Goal: Task Accomplishment & Management: Manage account settings

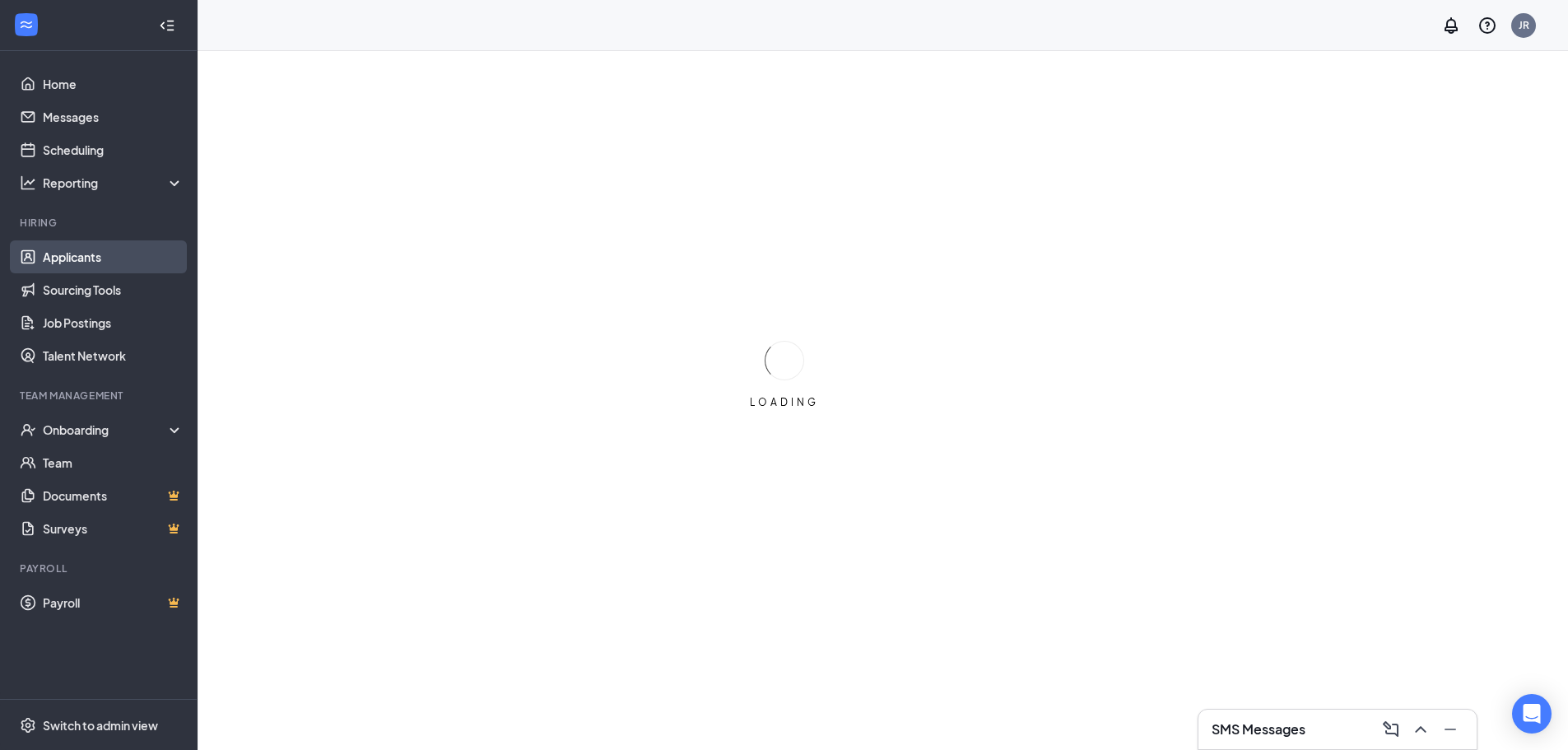
click at [63, 263] on link "Applicants" at bounding box center [113, 256] width 141 height 33
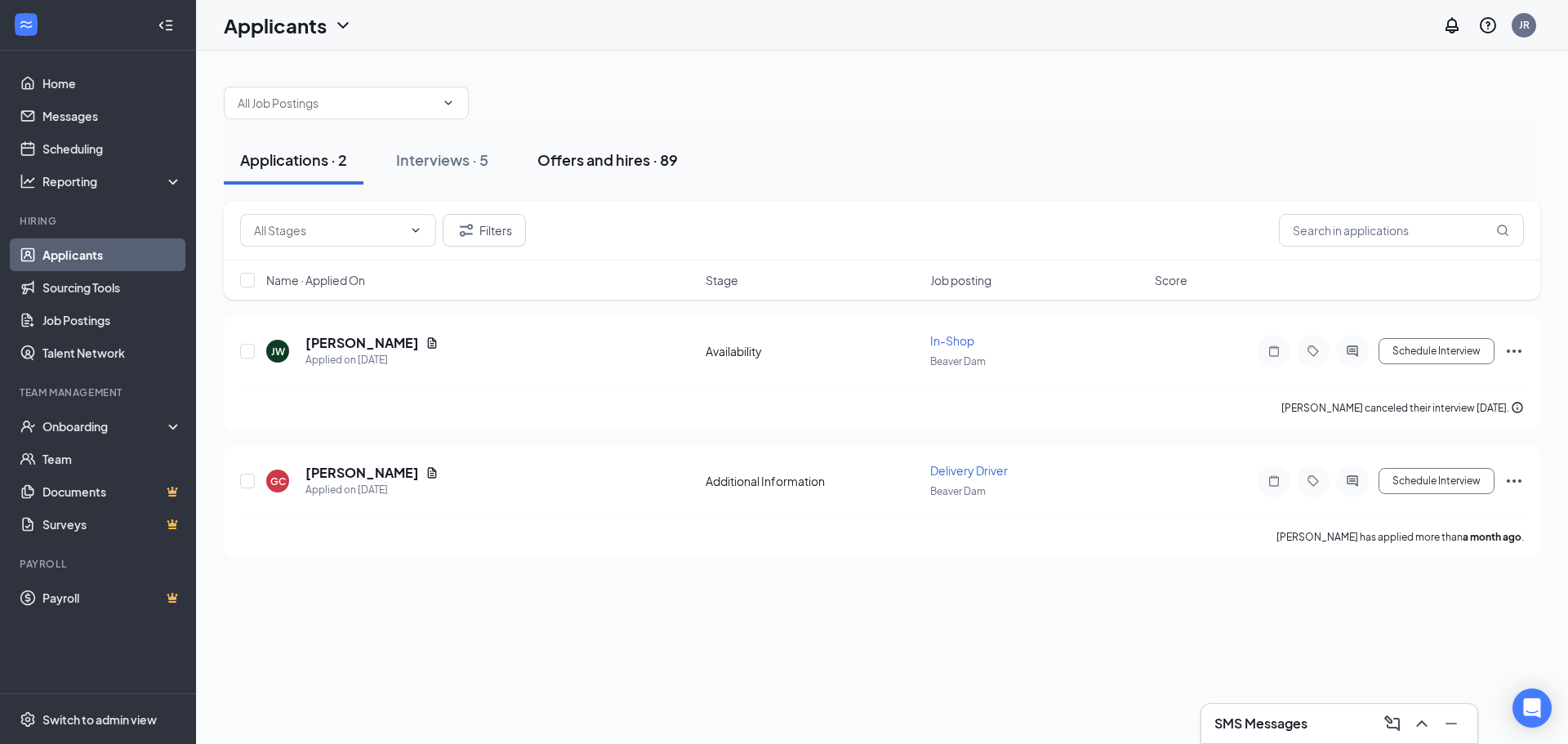
click at [574, 164] on div "Offers and hires · 89" at bounding box center [607, 159] width 141 height 21
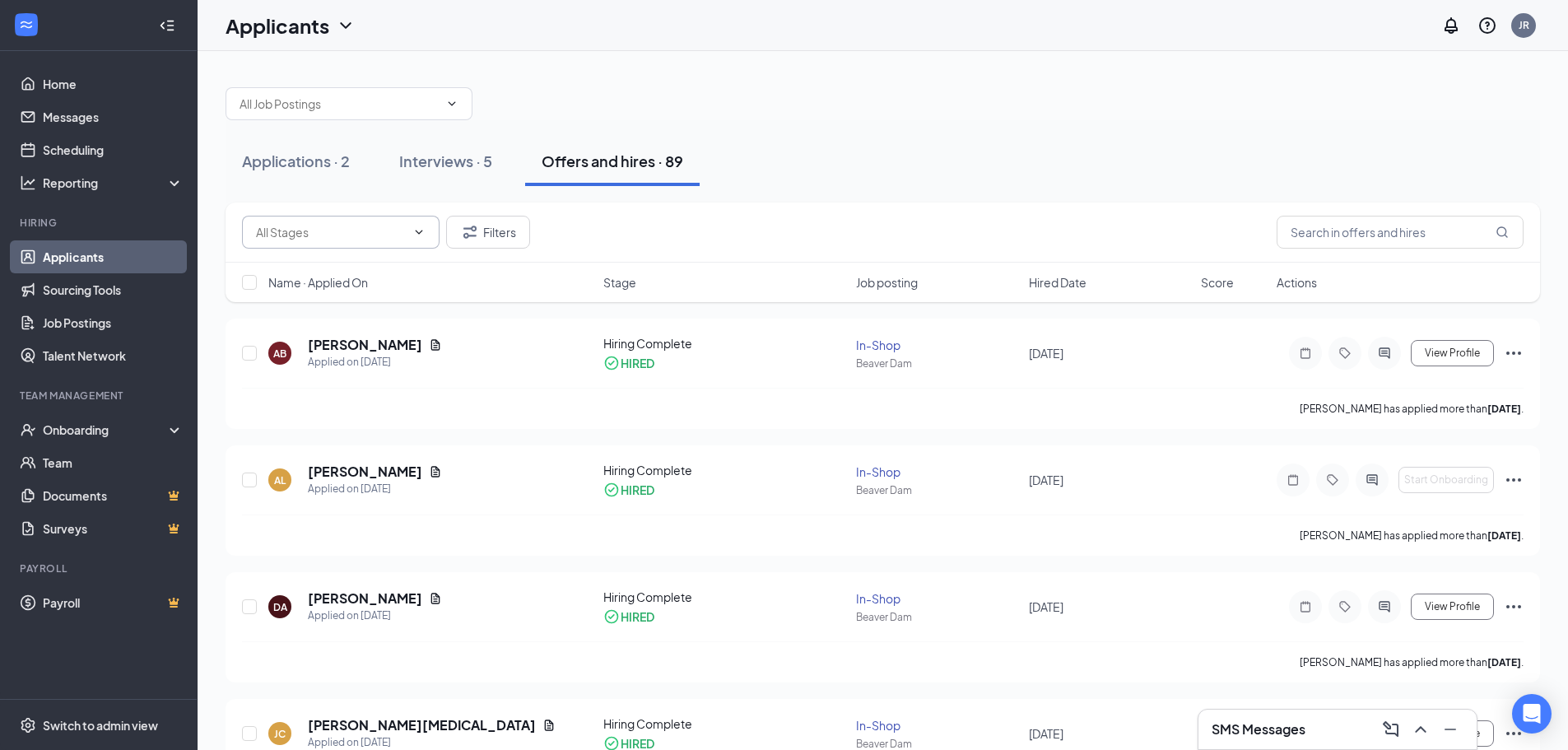
click at [270, 235] on input "text" at bounding box center [330, 232] width 150 height 18
click at [272, 235] on input "text" at bounding box center [330, 232] width 150 height 18
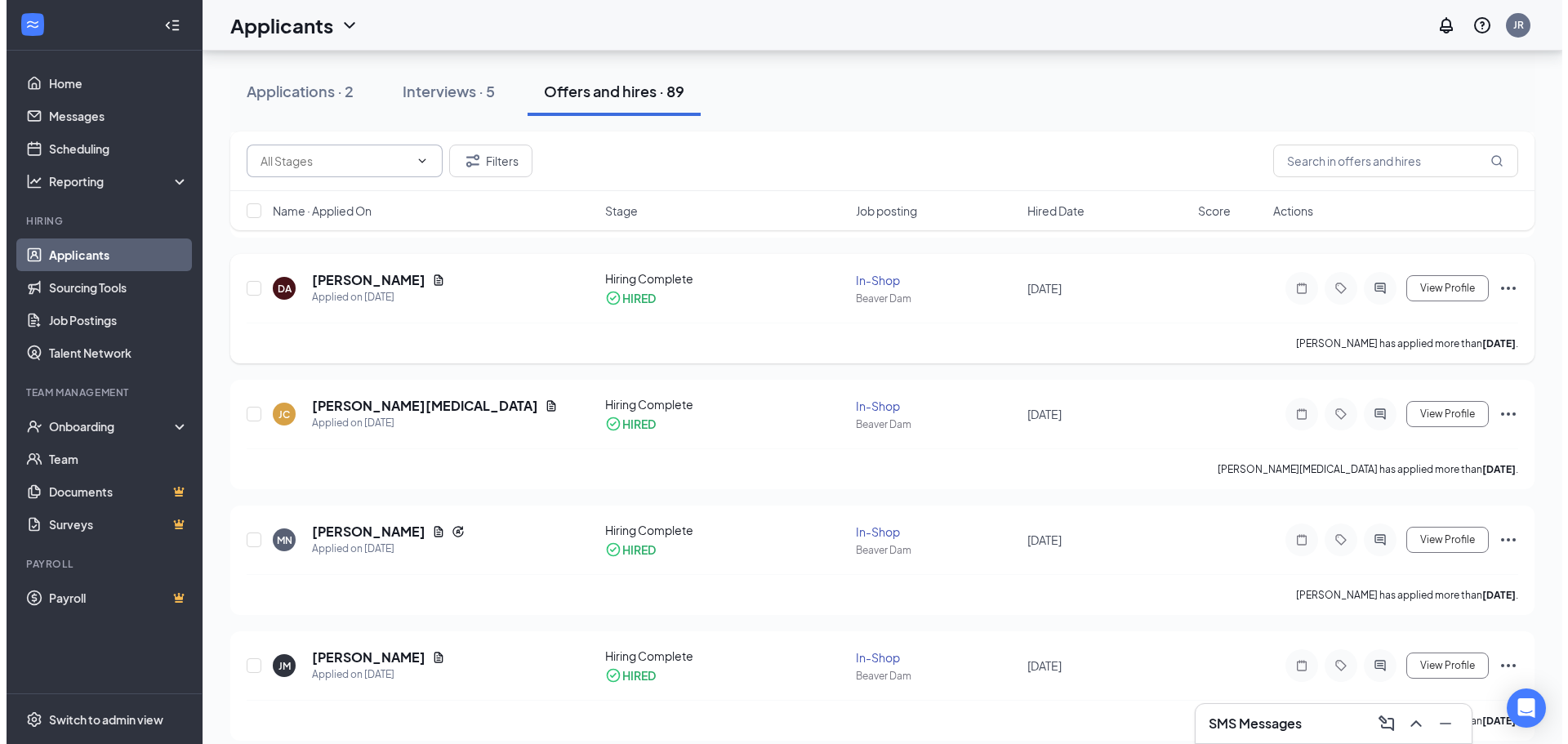
scroll to position [408, 0]
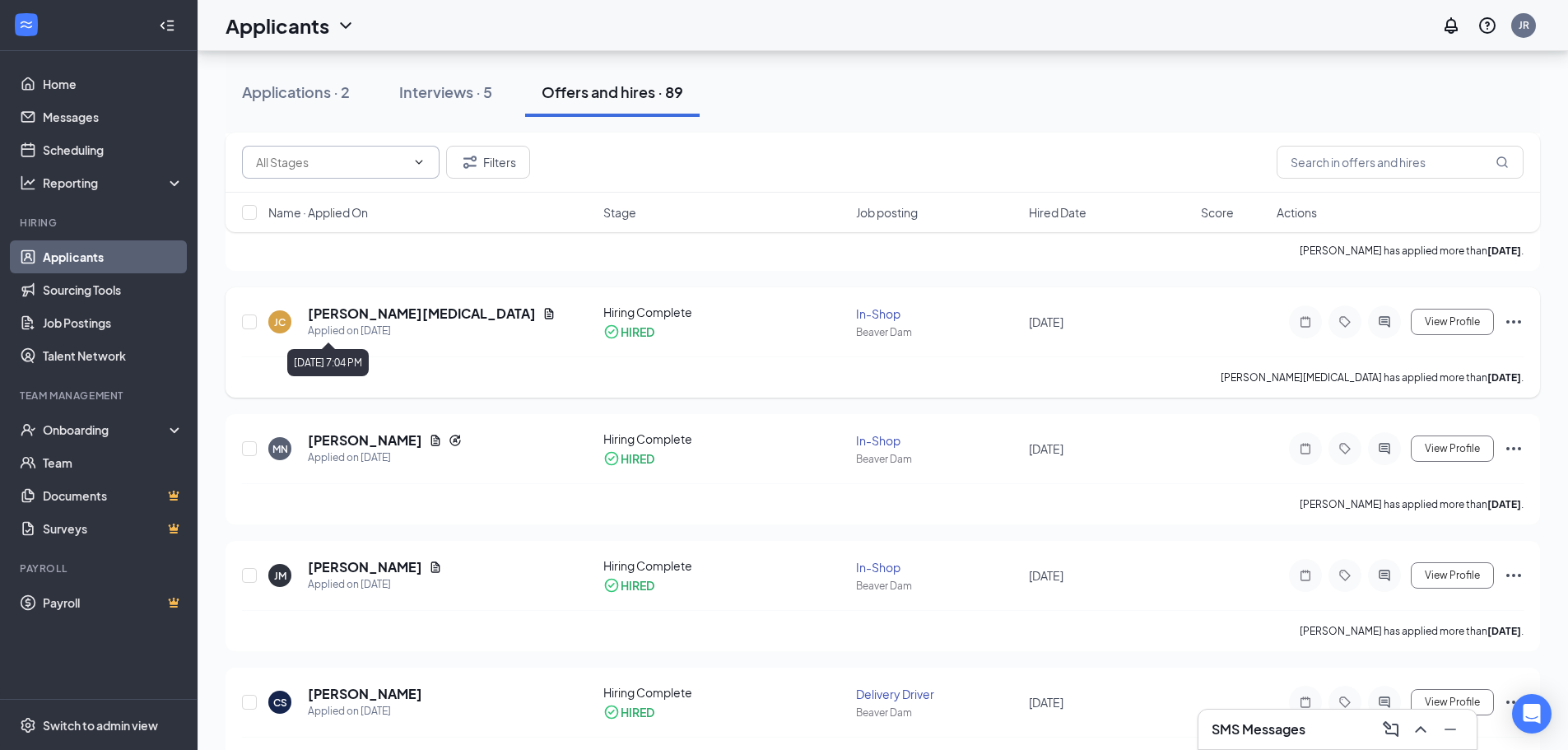
click at [341, 312] on h5 "[PERSON_NAME][MEDICAL_DATA]" at bounding box center [422, 313] width 228 height 18
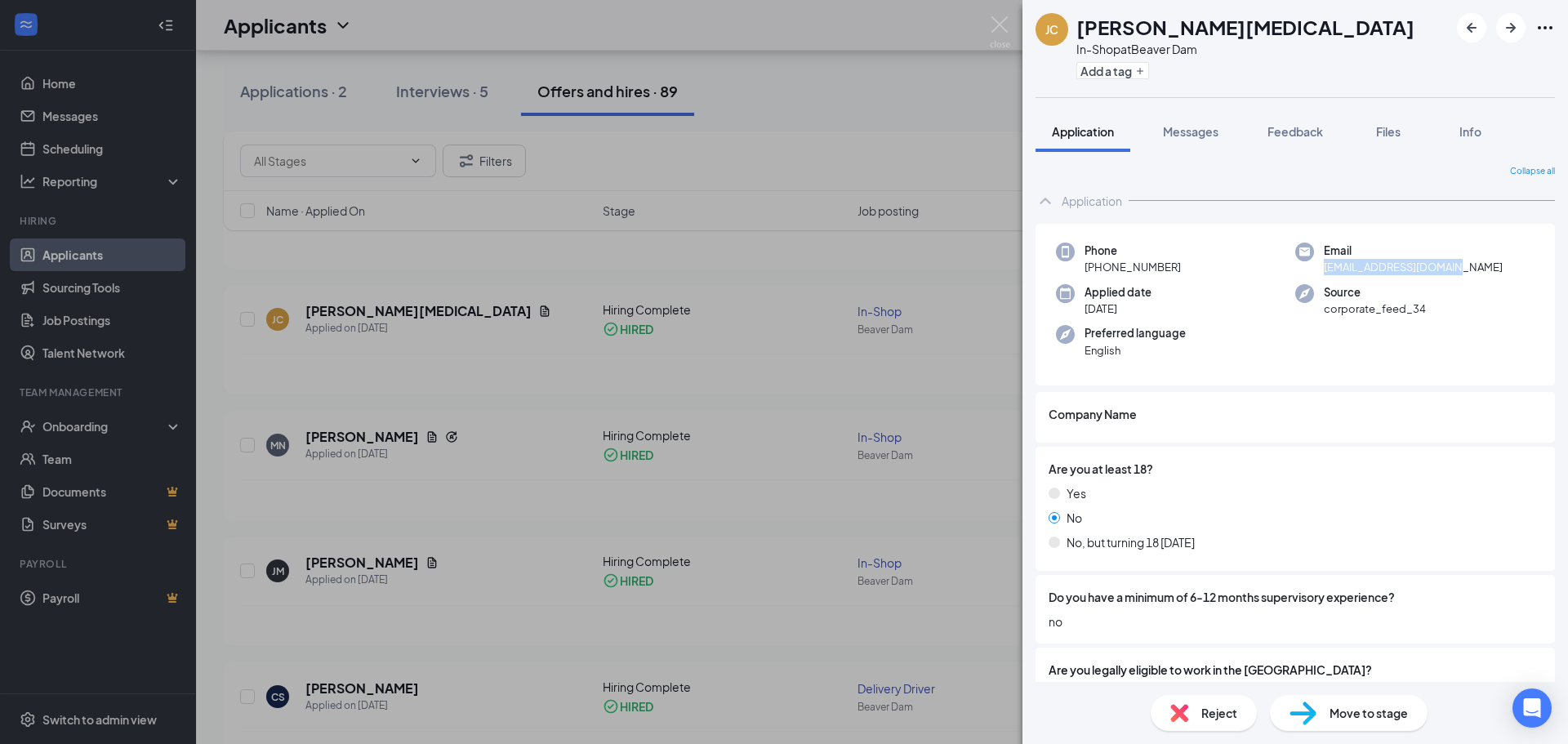
drag, startPoint x: 1319, startPoint y: 267, endPoint x: 1458, endPoint y: 273, distance: 139.1
click at [1457, 273] on div "Email [EMAIL_ADDRESS][DOMAIN_NAME]" at bounding box center [1414, 259] width 239 height 33
copy span "[EMAIL_ADDRESS][DOMAIN_NAME]"
